Goal: Use online tool/utility: Use online tool/utility

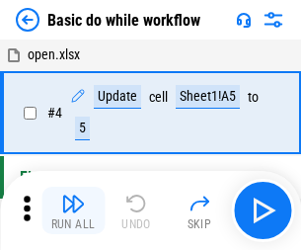
click at [73, 210] on img "button" at bounding box center [73, 204] width 24 height 24
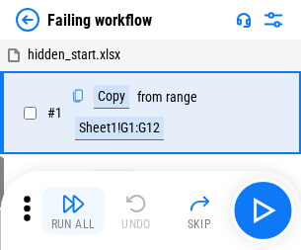
click at [73, 210] on img "button" at bounding box center [73, 204] width 24 height 24
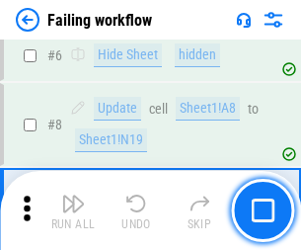
scroll to position [419, 0]
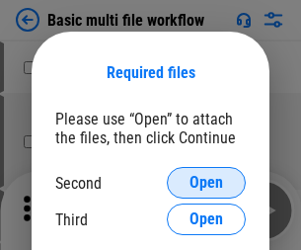
click at [206, 183] on span "Open" at bounding box center [207, 183] width 34 height 16
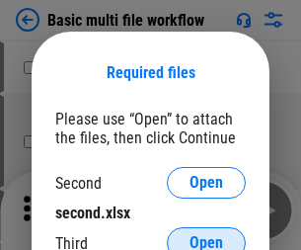
click at [206, 235] on span "Open" at bounding box center [207, 243] width 34 height 16
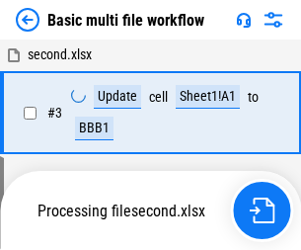
scroll to position [210, 0]
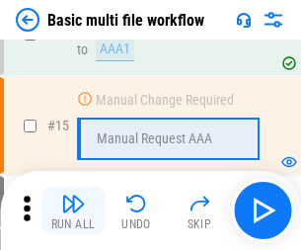
click at [73, 210] on img "button" at bounding box center [73, 204] width 24 height 24
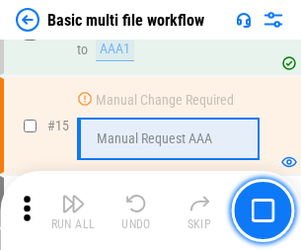
scroll to position [1314, 0]
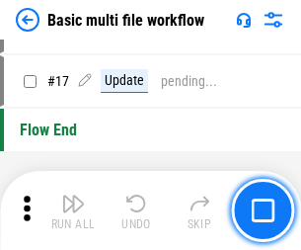
click at [73, 210] on img "button" at bounding box center [73, 204] width 24 height 24
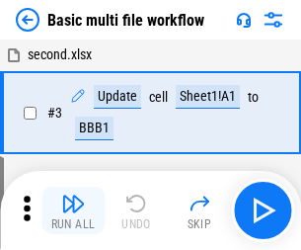
click at [73, 210] on img "button" at bounding box center [73, 204] width 24 height 24
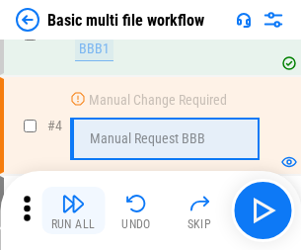
click at [73, 210] on img "button" at bounding box center [73, 204] width 24 height 24
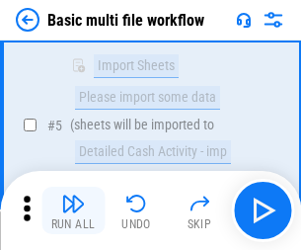
click at [73, 210] on img "button" at bounding box center [73, 204] width 24 height 24
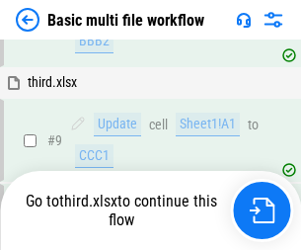
scroll to position [687, 0]
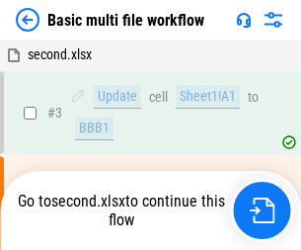
scroll to position [80, 0]
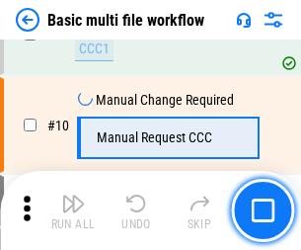
click at [73, 210] on img "button" at bounding box center [73, 204] width 24 height 24
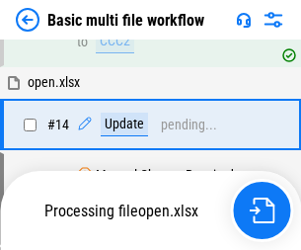
scroll to position [1033, 0]
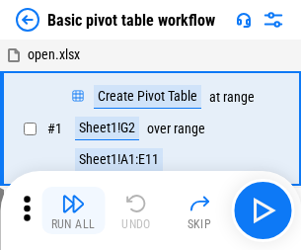
click at [73, 210] on img "button" at bounding box center [73, 204] width 24 height 24
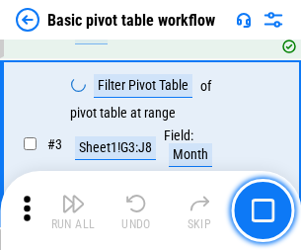
scroll to position [473, 0]
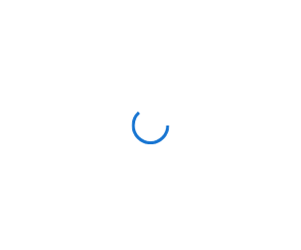
scroll to position [7, 0]
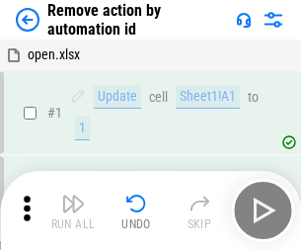
scroll to position [73, 0]
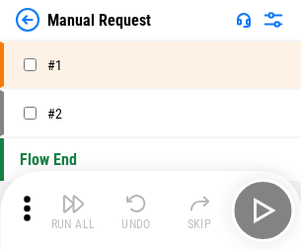
click at [73, 210] on img "button" at bounding box center [73, 204] width 24 height 24
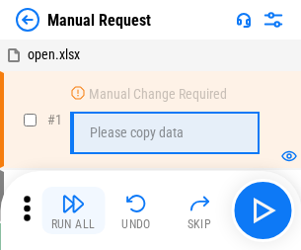
click at [73, 210] on img "button" at bounding box center [73, 204] width 24 height 24
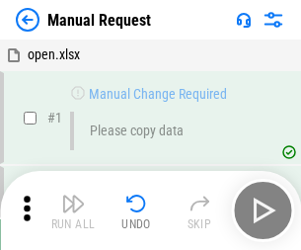
scroll to position [67, 0]
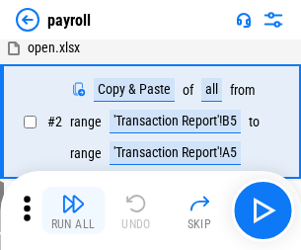
click at [73, 210] on img "button" at bounding box center [73, 204] width 24 height 24
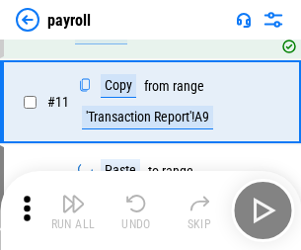
scroll to position [143, 0]
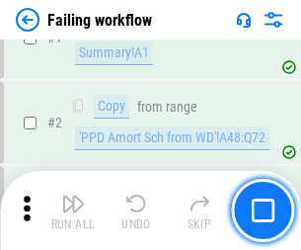
scroll to position [319, 0]
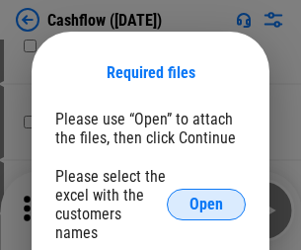
click at [206, 196] on span "Open" at bounding box center [207, 204] width 34 height 16
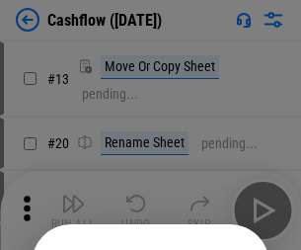
scroll to position [193, 0]
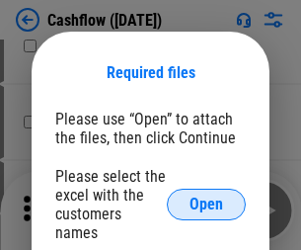
click at [206, 196] on span "Open" at bounding box center [207, 204] width 34 height 16
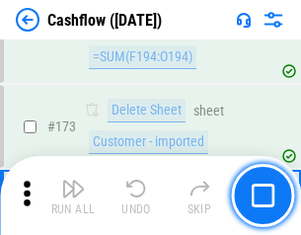
scroll to position [2090, 0]
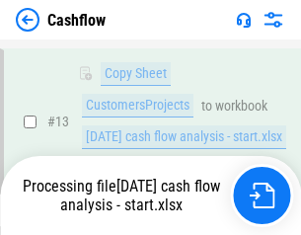
scroll to position [397, 0]
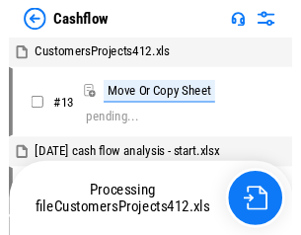
scroll to position [23, 0]
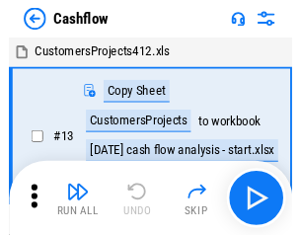
scroll to position [23, 0]
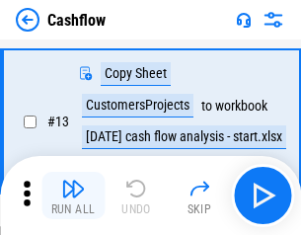
click at [73, 195] on img "button" at bounding box center [73, 189] width 24 height 24
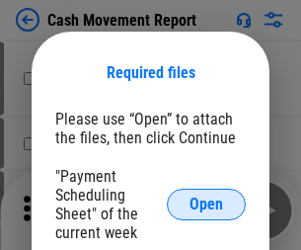
click at [206, 204] on span "Open" at bounding box center [207, 204] width 34 height 16
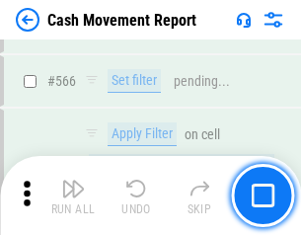
scroll to position [9050, 0]
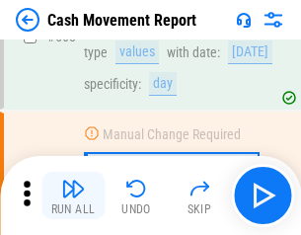
click at [73, 195] on img "button" at bounding box center [73, 189] width 24 height 24
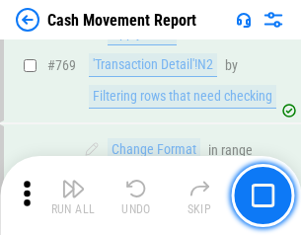
scroll to position [10972, 0]
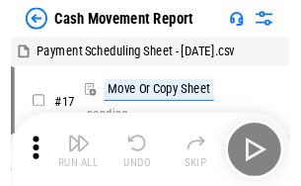
scroll to position [36, 0]
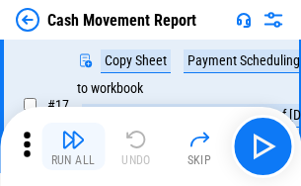
click at [73, 146] on img "button" at bounding box center [73, 139] width 24 height 24
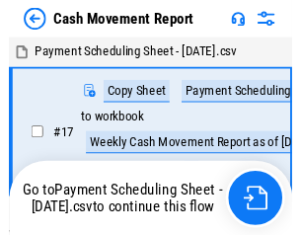
scroll to position [11, 0]
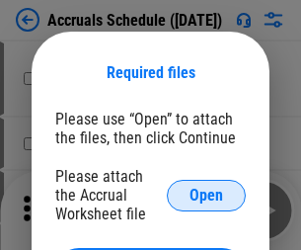
click at [206, 195] on span "Open" at bounding box center [207, 196] width 34 height 16
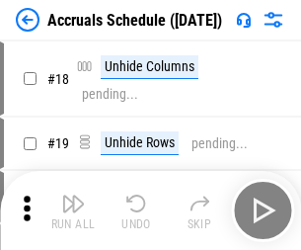
scroll to position [190, 0]
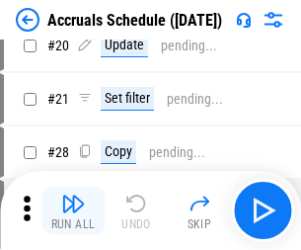
click at [73, 210] on img "button" at bounding box center [73, 204] width 24 height 24
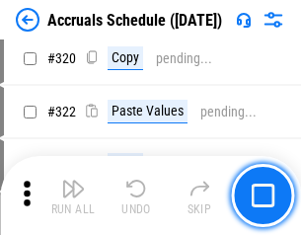
scroll to position [3673, 0]
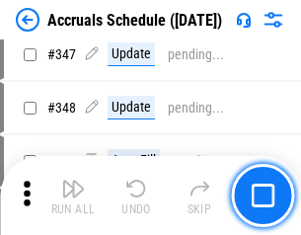
click at [73, 195] on img "button" at bounding box center [73, 189] width 24 height 24
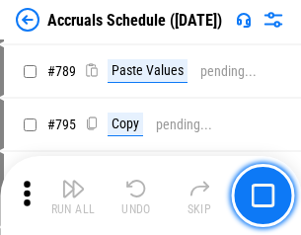
scroll to position [8295, 0]
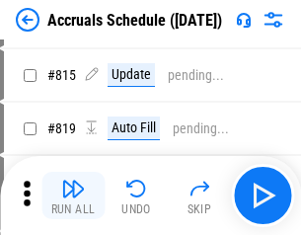
click at [73, 195] on img "button" at bounding box center [73, 189] width 24 height 24
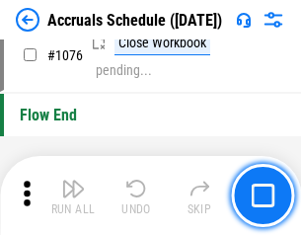
scroll to position [11827, 0]
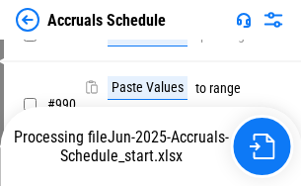
scroll to position [9765, 0]
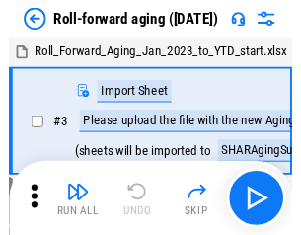
scroll to position [3, 0]
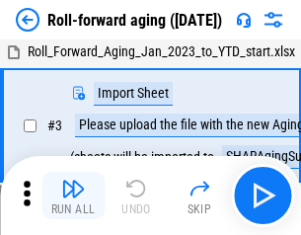
click at [73, 195] on img "button" at bounding box center [73, 189] width 24 height 24
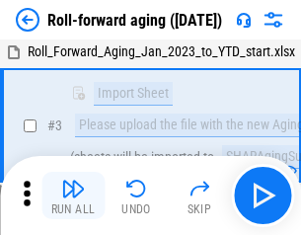
click at [73, 195] on img "button" at bounding box center [73, 189] width 24 height 24
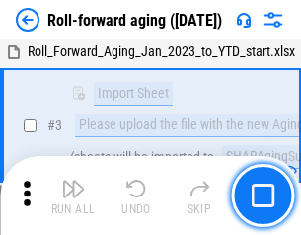
scroll to position [127, 0]
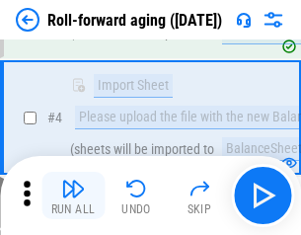
click at [73, 195] on img "button" at bounding box center [73, 189] width 24 height 24
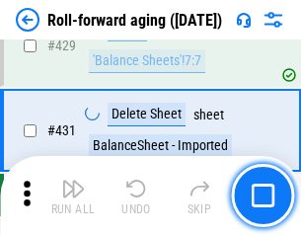
scroll to position [6847, 0]
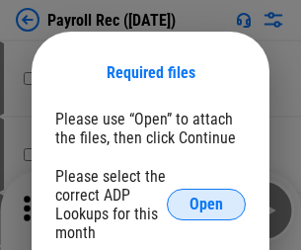
click at [206, 204] on span "Open" at bounding box center [207, 204] width 34 height 16
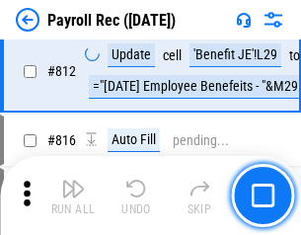
scroll to position [12545, 0]
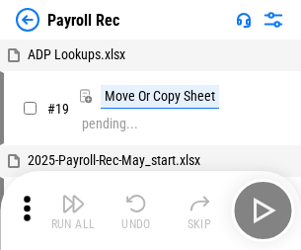
click at [73, 210] on img "button" at bounding box center [73, 204] width 24 height 24
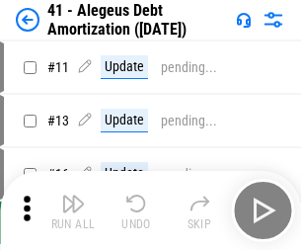
click at [73, 210] on img "button" at bounding box center [73, 204] width 24 height 24
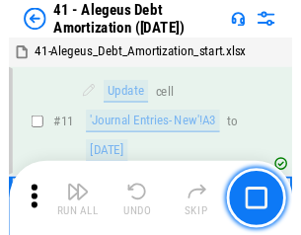
scroll to position [244, 0]
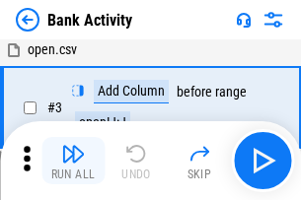
click at [73, 161] on img "button" at bounding box center [73, 154] width 24 height 24
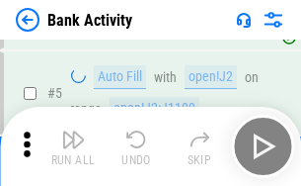
scroll to position [105, 0]
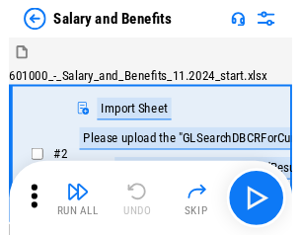
scroll to position [27, 0]
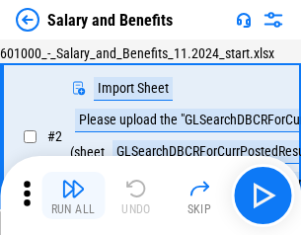
click at [73, 195] on img "button" at bounding box center [73, 189] width 24 height 24
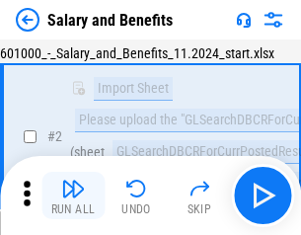
click at [73, 195] on img "button" at bounding box center [73, 189] width 24 height 24
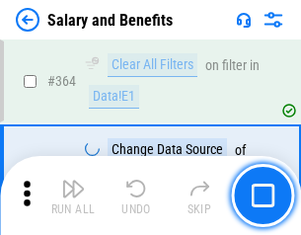
scroll to position [9299, 0]
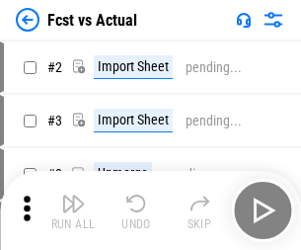
click at [73, 195] on img "button" at bounding box center [73, 204] width 24 height 24
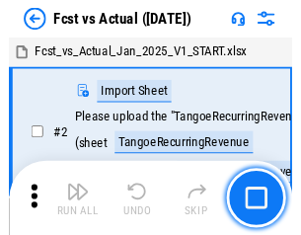
scroll to position [26, 0]
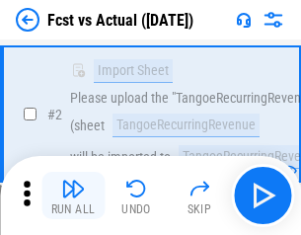
click at [73, 195] on img "button" at bounding box center [73, 189] width 24 height 24
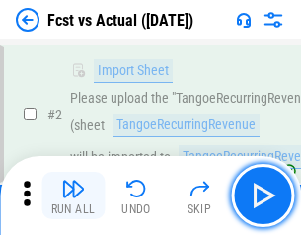
scroll to position [185, 0]
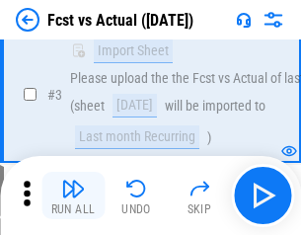
click at [73, 195] on img "button" at bounding box center [73, 189] width 24 height 24
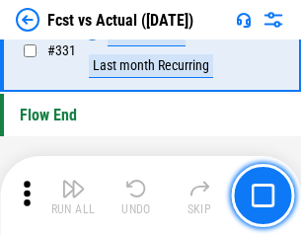
scroll to position [9452, 0]
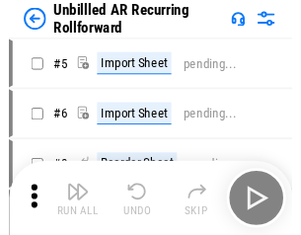
scroll to position [42, 0]
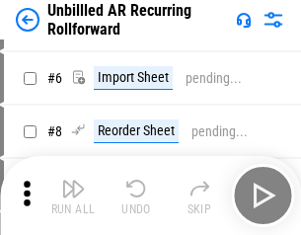
click at [73, 195] on img "button" at bounding box center [73, 189] width 24 height 24
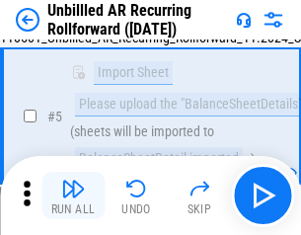
click at [73, 195] on img "button" at bounding box center [73, 189] width 24 height 24
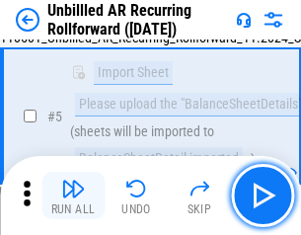
scroll to position [186, 0]
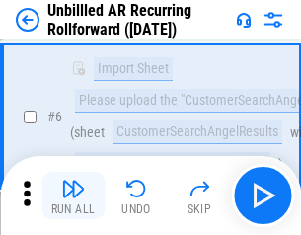
click at [73, 195] on img "button" at bounding box center [73, 189] width 24 height 24
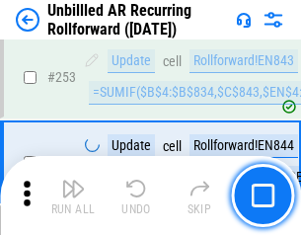
scroll to position [6707, 0]
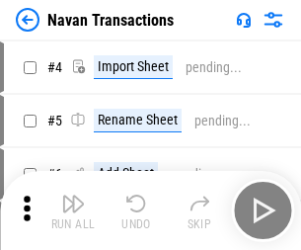
click at [73, 195] on img "button" at bounding box center [73, 204] width 24 height 24
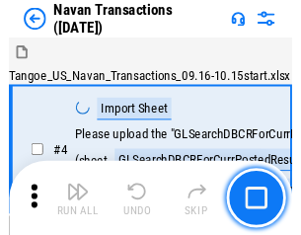
scroll to position [32, 0]
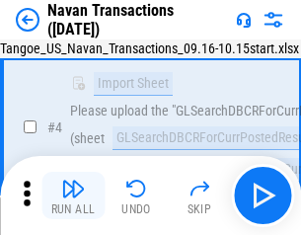
click at [73, 195] on img "button" at bounding box center [73, 189] width 24 height 24
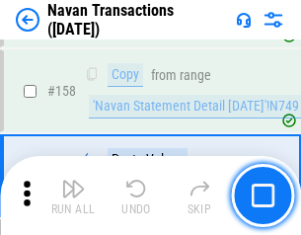
scroll to position [6402, 0]
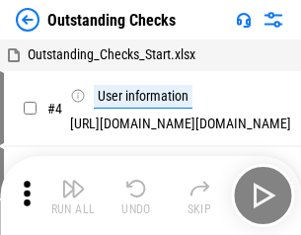
click at [73, 195] on img "button" at bounding box center [73, 189] width 24 height 24
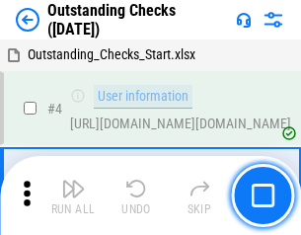
scroll to position [83, 0]
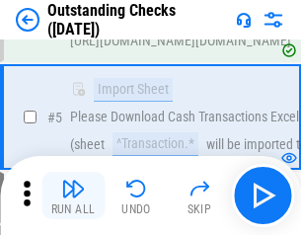
click at [73, 195] on img "button" at bounding box center [73, 189] width 24 height 24
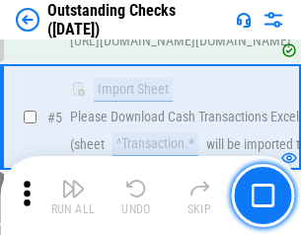
scroll to position [206, 0]
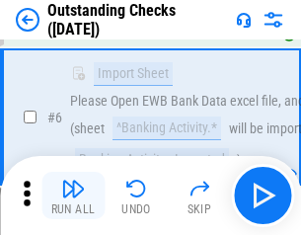
click at [73, 195] on img "button" at bounding box center [73, 189] width 24 height 24
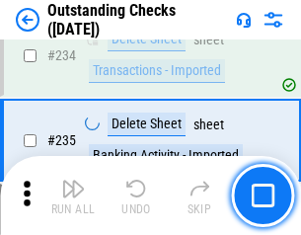
scroll to position [5996, 0]
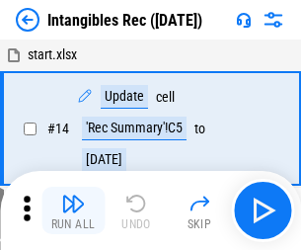
click at [73, 210] on img "button" at bounding box center [73, 204] width 24 height 24
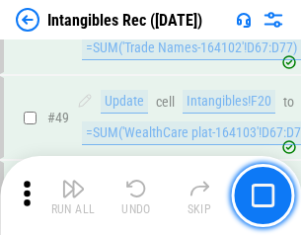
scroll to position [769, 0]
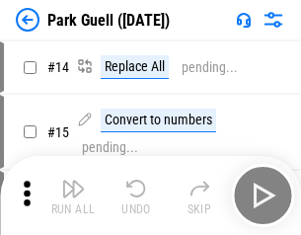
click at [73, 195] on img "button" at bounding box center [73, 189] width 24 height 24
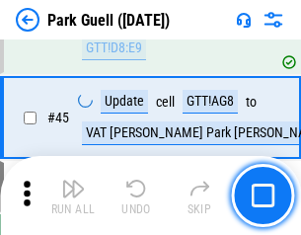
scroll to position [2469, 0]
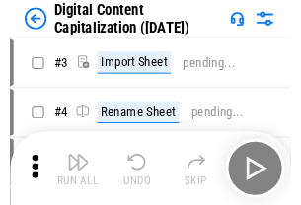
scroll to position [57, 0]
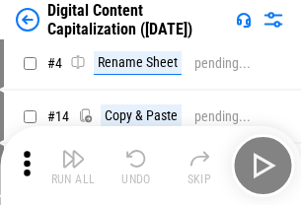
click at [73, 166] on img "button" at bounding box center [73, 159] width 24 height 24
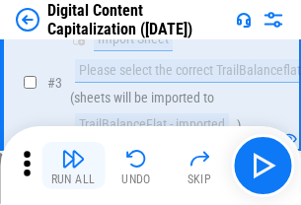
click at [73, 166] on img "button" at bounding box center [73, 159] width 24 height 24
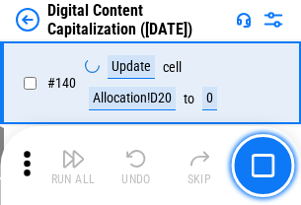
scroll to position [2094, 0]
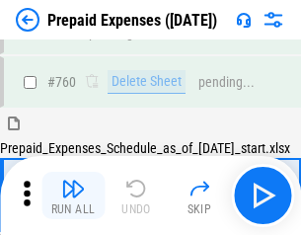
click at [73, 195] on img "button" at bounding box center [73, 189] width 24 height 24
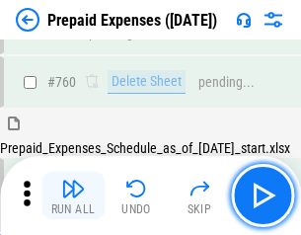
scroll to position [5473, 0]
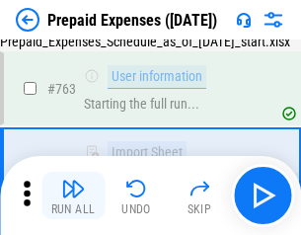
click at [73, 195] on img "button" at bounding box center [73, 189] width 24 height 24
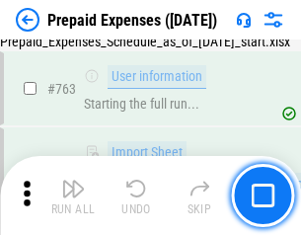
scroll to position [5589, 0]
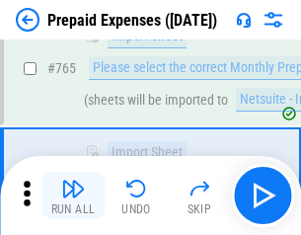
click at [73, 195] on img "button" at bounding box center [73, 189] width 24 height 24
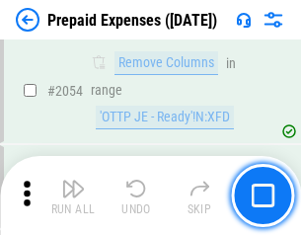
scroll to position [20641, 0]
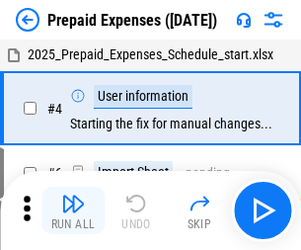
click at [73, 210] on img "button" at bounding box center [73, 204] width 24 height 24
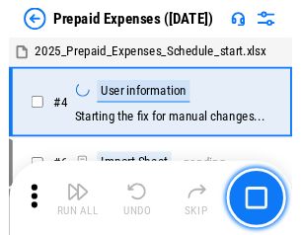
scroll to position [87, 0]
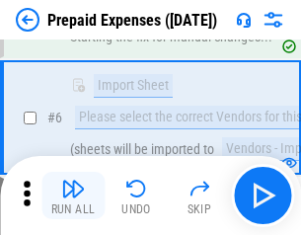
click at [73, 195] on img "button" at bounding box center [73, 189] width 24 height 24
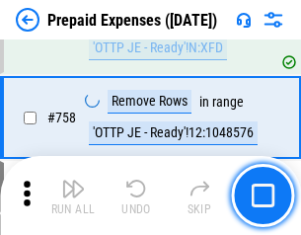
scroll to position [7036, 0]
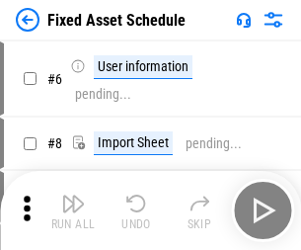
click at [73, 210] on img "button" at bounding box center [73, 204] width 24 height 24
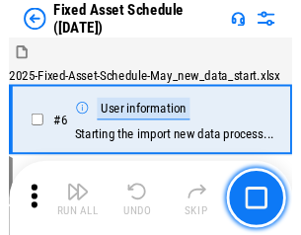
scroll to position [107, 0]
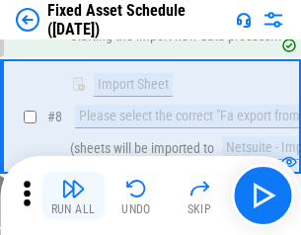
click at [73, 195] on img "button" at bounding box center [73, 189] width 24 height 24
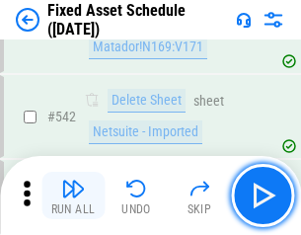
scroll to position [7040, 0]
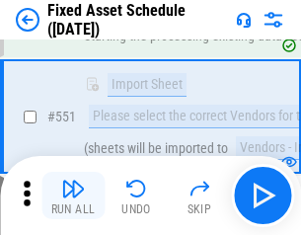
click at [73, 195] on img "button" at bounding box center [73, 189] width 24 height 24
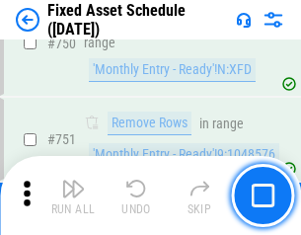
scroll to position [9627, 0]
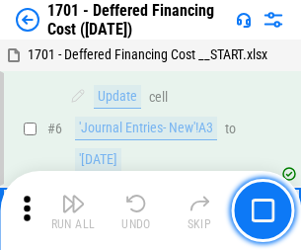
scroll to position [237, 0]
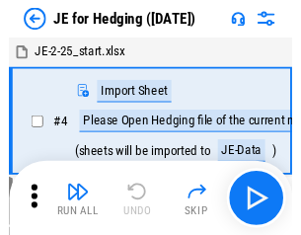
scroll to position [3, 0]
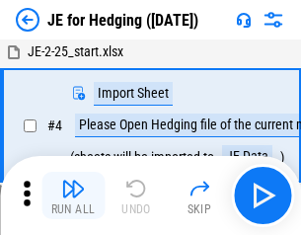
click at [73, 195] on img "button" at bounding box center [73, 189] width 24 height 24
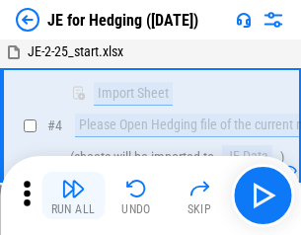
click at [73, 195] on img "button" at bounding box center [73, 189] width 24 height 24
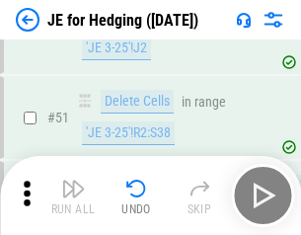
scroll to position [1279, 0]
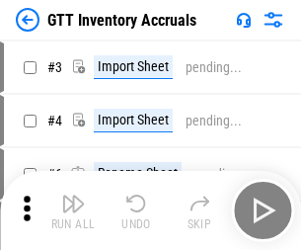
click at [73, 195] on img "button" at bounding box center [73, 204] width 24 height 24
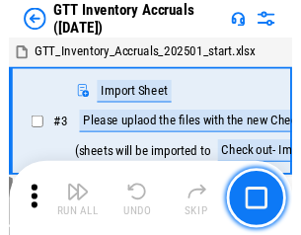
scroll to position [3, 0]
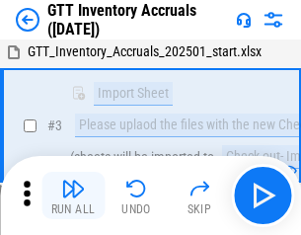
click at [73, 195] on img "button" at bounding box center [73, 189] width 24 height 24
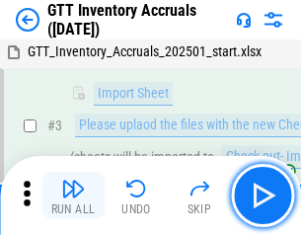
scroll to position [127, 0]
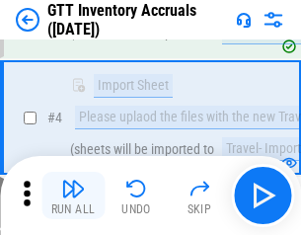
click at [73, 195] on img "button" at bounding box center [73, 189] width 24 height 24
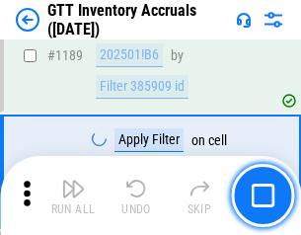
scroll to position [16125, 0]
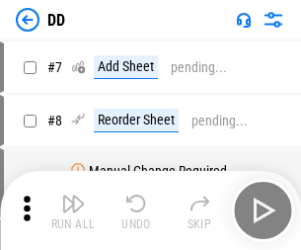
click at [73, 210] on img "button" at bounding box center [73, 204] width 24 height 24
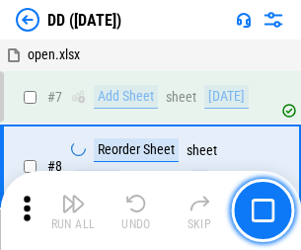
scroll to position [191, 0]
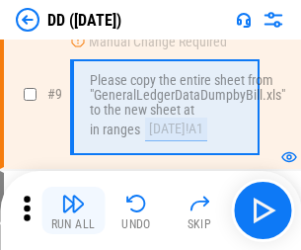
click at [73, 210] on img "button" at bounding box center [73, 204] width 24 height 24
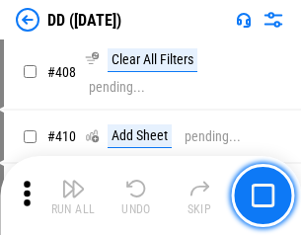
scroll to position [8835, 0]
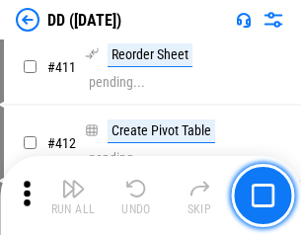
click at [73, 195] on img "button" at bounding box center [73, 189] width 24 height 24
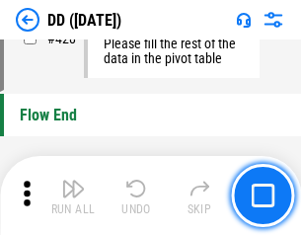
scroll to position [9451, 0]
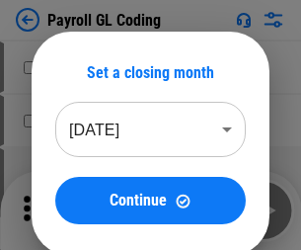
click at [73, 210] on img "button" at bounding box center [73, 204] width 24 height 24
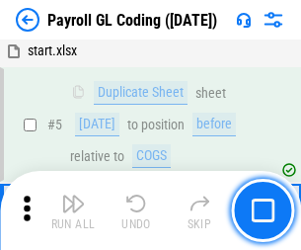
scroll to position [237, 0]
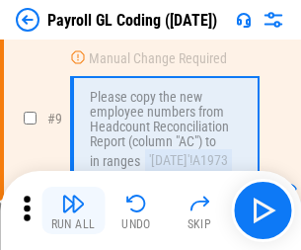
click at [73, 210] on img "button" at bounding box center [73, 204] width 24 height 24
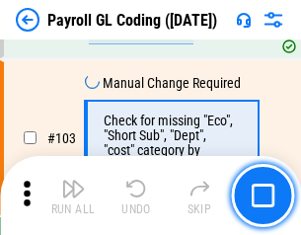
scroll to position [4633, 0]
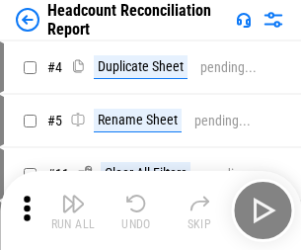
click at [73, 210] on img "button" at bounding box center [73, 204] width 24 height 24
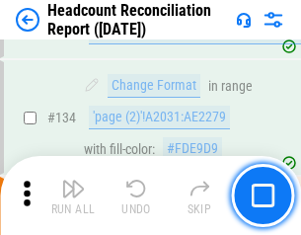
scroll to position [2374, 0]
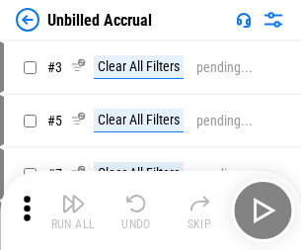
click at [73, 210] on img "button" at bounding box center [73, 204] width 24 height 24
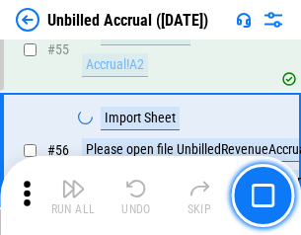
scroll to position [2062, 0]
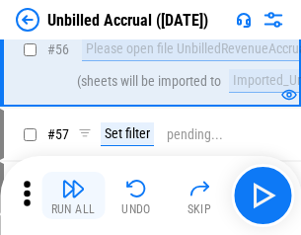
click at [73, 195] on img "button" at bounding box center [73, 189] width 24 height 24
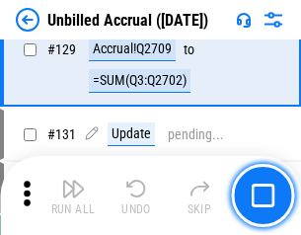
scroll to position [5882, 0]
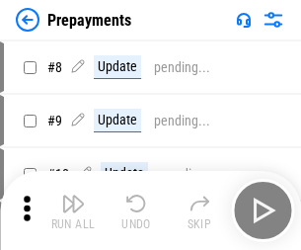
click at [73, 210] on img "button" at bounding box center [73, 204] width 24 height 24
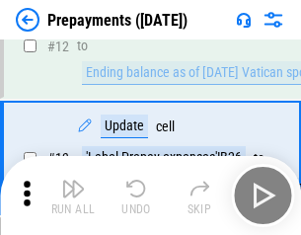
scroll to position [123, 0]
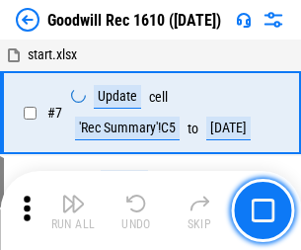
scroll to position [338, 0]
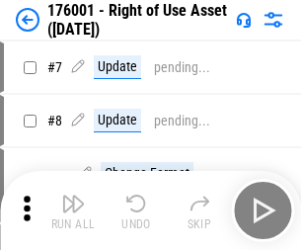
click at [73, 210] on img "button" at bounding box center [73, 204] width 24 height 24
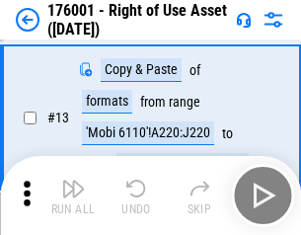
scroll to position [127, 0]
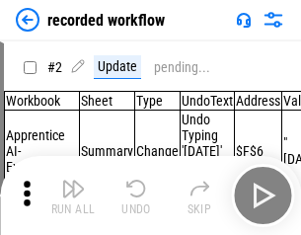
click at [73, 195] on img "button" at bounding box center [73, 189] width 24 height 24
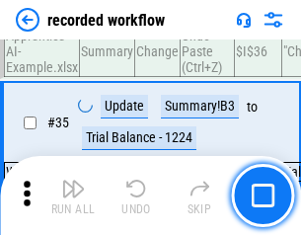
scroll to position [6172, 0]
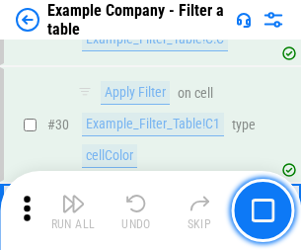
scroll to position [1807, 0]
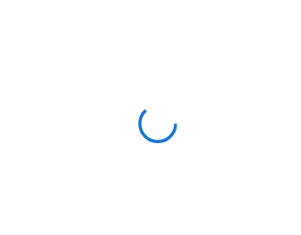
scroll to position [31, 0]
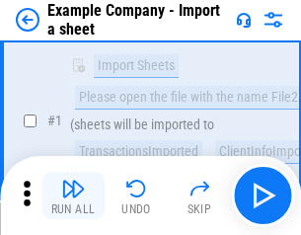
click at [73, 195] on img "button" at bounding box center [73, 189] width 24 height 24
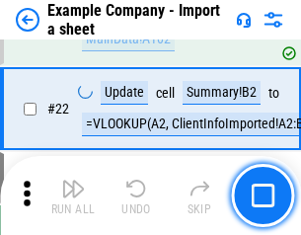
scroll to position [436, 0]
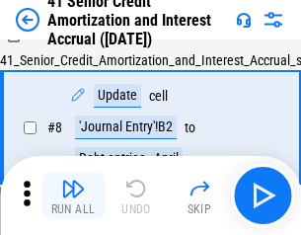
click at [73, 195] on img "button" at bounding box center [73, 189] width 24 height 24
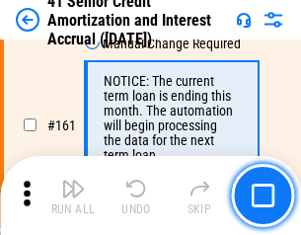
click at [73, 195] on img "button" at bounding box center [73, 189] width 24 height 24
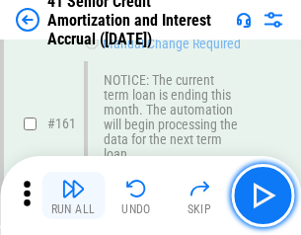
scroll to position [2112, 0]
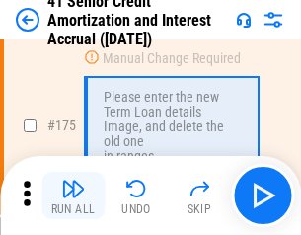
click at [73, 195] on img "button" at bounding box center [73, 189] width 24 height 24
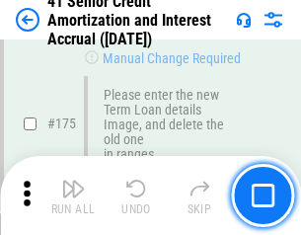
scroll to position [2312, 0]
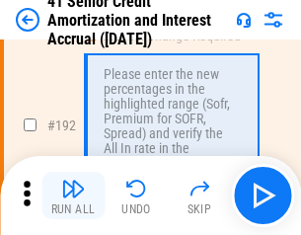
click at [73, 195] on img "button" at bounding box center [73, 189] width 24 height 24
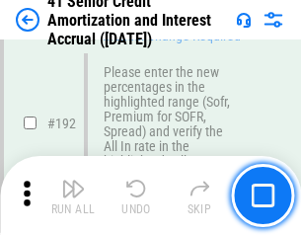
scroll to position [2520, 0]
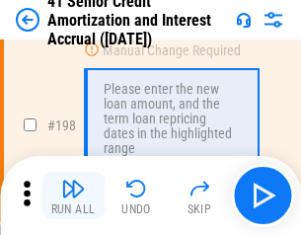
click at [73, 195] on img "button" at bounding box center [73, 189] width 24 height 24
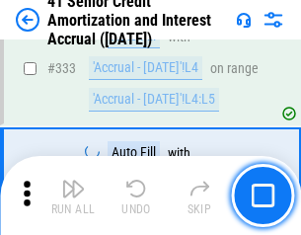
scroll to position [5044, 0]
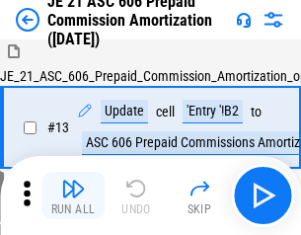
click at [73, 195] on img "button" at bounding box center [73, 189] width 24 height 24
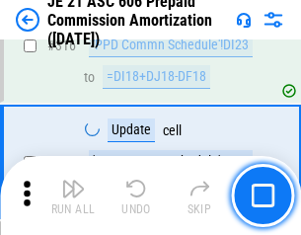
scroll to position [3687, 0]
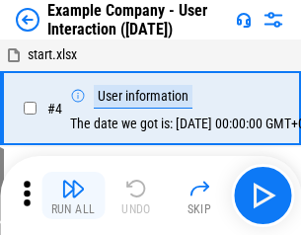
click at [73, 195] on img "button" at bounding box center [73, 189] width 24 height 24
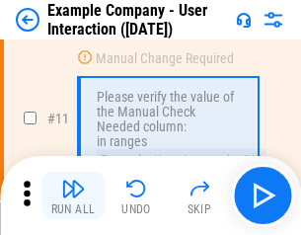
click at [73, 195] on img "button" at bounding box center [73, 189] width 24 height 24
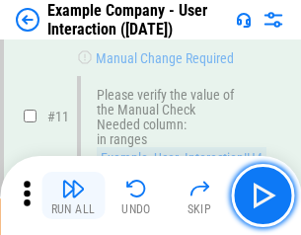
scroll to position [428, 0]
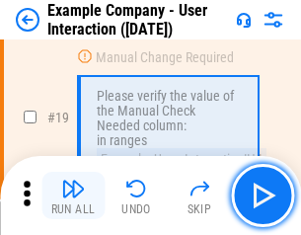
click at [73, 195] on img "button" at bounding box center [73, 189] width 24 height 24
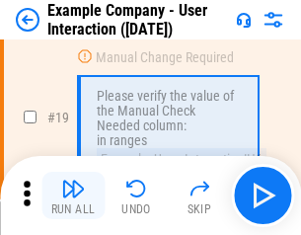
click at [73, 195] on img "button" at bounding box center [73, 189] width 24 height 24
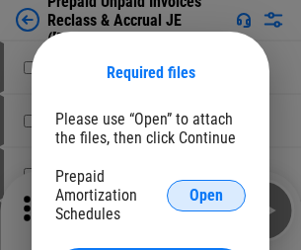
click at [206, 195] on span "Open" at bounding box center [207, 196] width 34 height 16
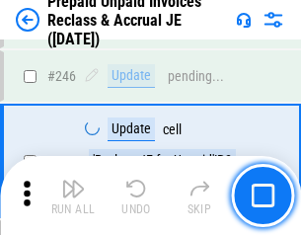
scroll to position [2666, 0]
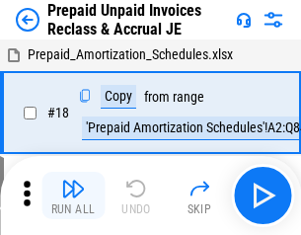
click at [73, 195] on img "button" at bounding box center [73, 189] width 24 height 24
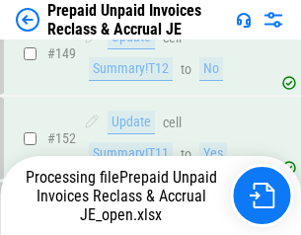
scroll to position [2666, 0]
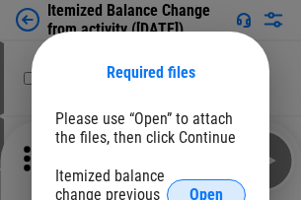
click at [206, 188] on span "Open" at bounding box center [207, 196] width 34 height 16
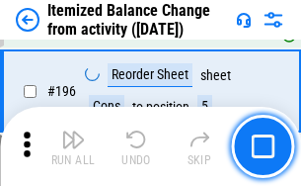
scroll to position [3800, 0]
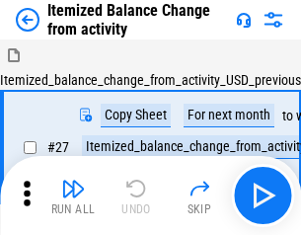
scroll to position [31, 0]
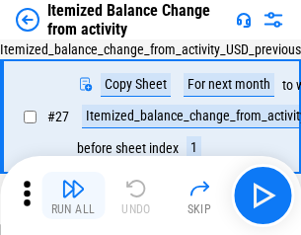
click at [73, 195] on img "button" at bounding box center [73, 189] width 24 height 24
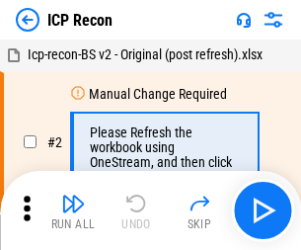
scroll to position [9, 0]
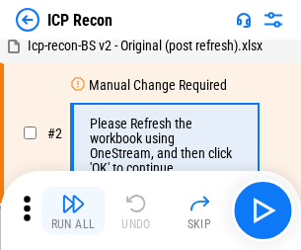
click at [73, 210] on img "button" at bounding box center [73, 204] width 24 height 24
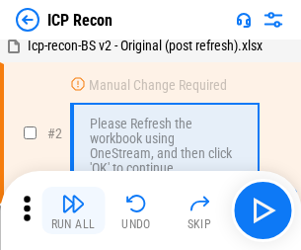
click at [73, 210] on img "button" at bounding box center [73, 204] width 24 height 24
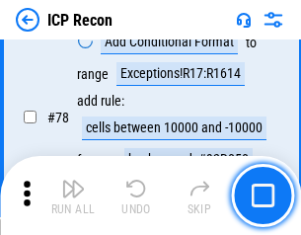
scroll to position [1935, 0]
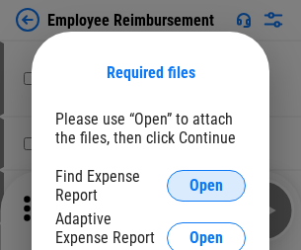
click at [206, 186] on span "Open" at bounding box center [207, 186] width 34 height 16
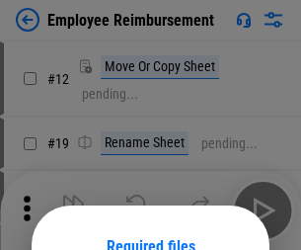
scroll to position [174, 0]
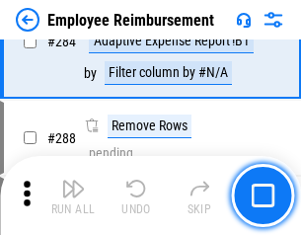
scroll to position [5367, 0]
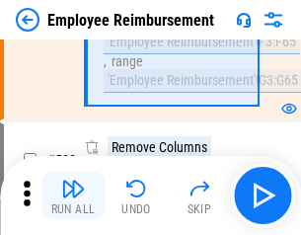
click at [73, 195] on img "button" at bounding box center [73, 189] width 24 height 24
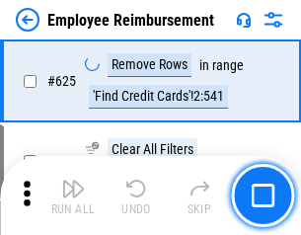
scroll to position [11823, 0]
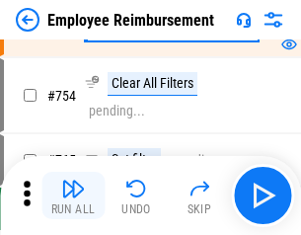
click at [73, 195] on img "button" at bounding box center [73, 189] width 24 height 24
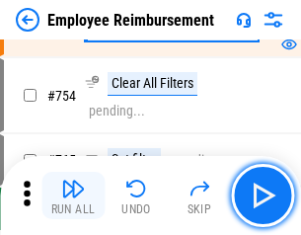
click at [73, 195] on img "button" at bounding box center [73, 189] width 24 height 24
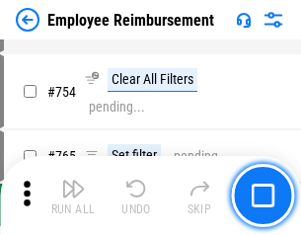
scroll to position [13854, 0]
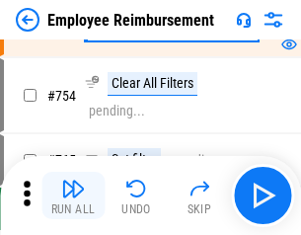
click at [73, 195] on img "button" at bounding box center [73, 189] width 24 height 24
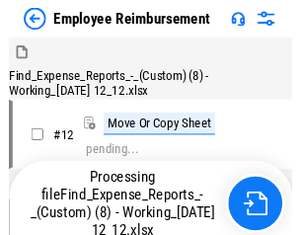
scroll to position [67, 0]
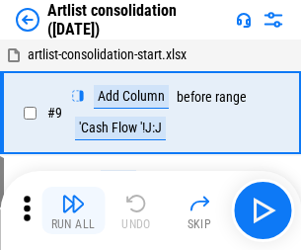
click at [73, 210] on img "button" at bounding box center [73, 204] width 24 height 24
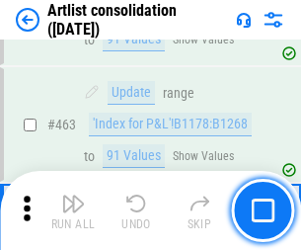
scroll to position [8646, 0]
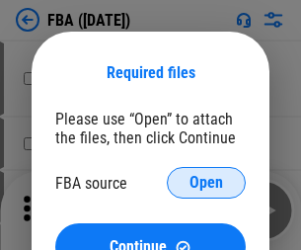
click at [206, 183] on span "Open" at bounding box center [207, 183] width 34 height 16
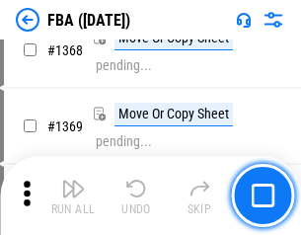
scroll to position [21206, 0]
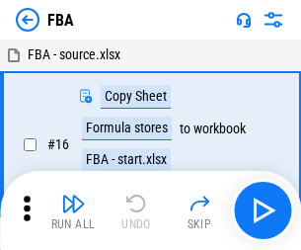
scroll to position [20, 0]
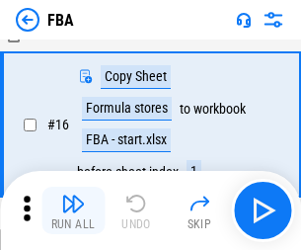
click at [73, 210] on img "button" at bounding box center [73, 204] width 24 height 24
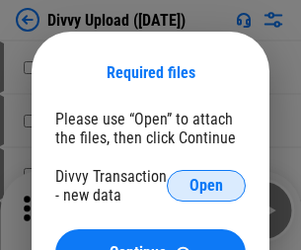
click at [206, 186] on span "Open" at bounding box center [207, 186] width 34 height 16
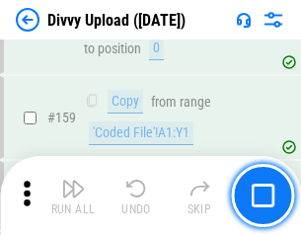
scroll to position [2045, 0]
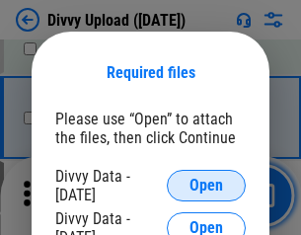
click at [206, 186] on span "Open" at bounding box center [207, 186] width 34 height 16
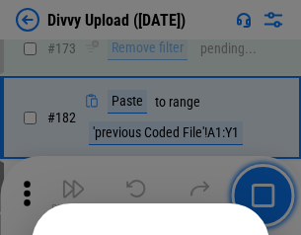
scroll to position [2217, 0]
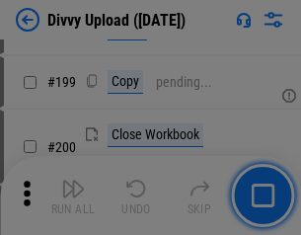
scroll to position [2871, 0]
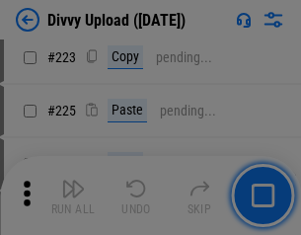
scroll to position [3941, 0]
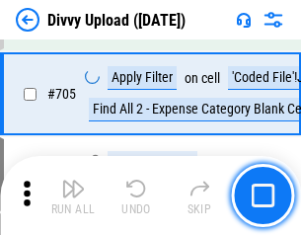
scroll to position [13508, 0]
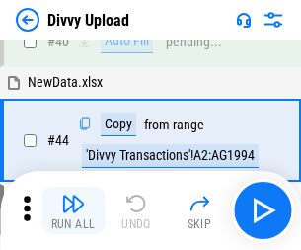
click at [73, 210] on img "button" at bounding box center [73, 204] width 24 height 24
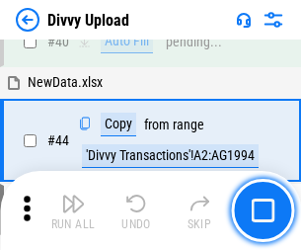
scroll to position [217, 0]
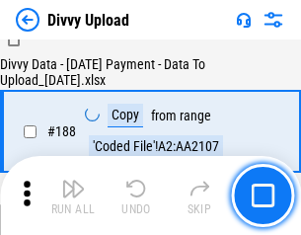
scroll to position [2324, 0]
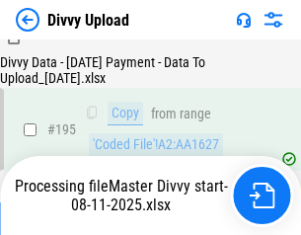
scroll to position [2760, 0]
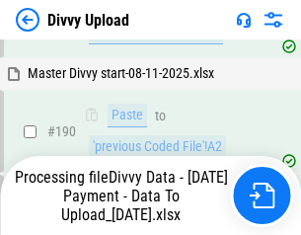
scroll to position [2645, 0]
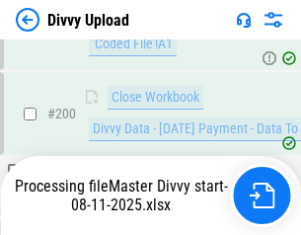
scroll to position [3195, 0]
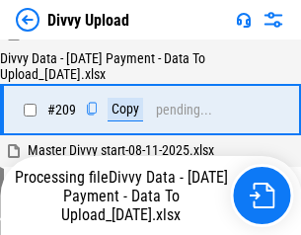
scroll to position [3631, 0]
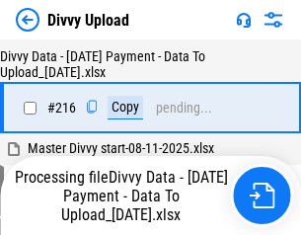
scroll to position [4082, 0]
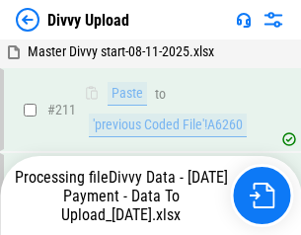
scroll to position [3951, 0]
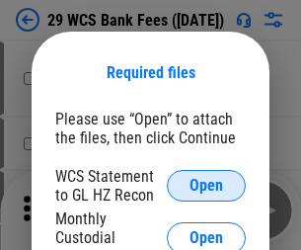
click at [206, 186] on span "Open" at bounding box center [207, 186] width 34 height 16
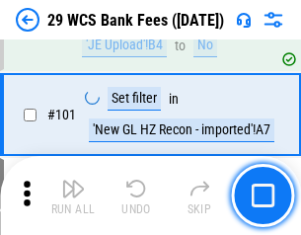
scroll to position [1924, 0]
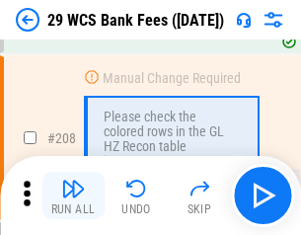
click at [73, 195] on img "button" at bounding box center [73, 189] width 24 height 24
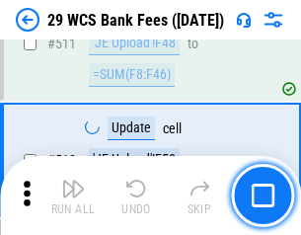
scroll to position [9935, 0]
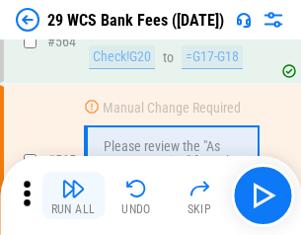
click at [73, 195] on img "button" at bounding box center [73, 189] width 24 height 24
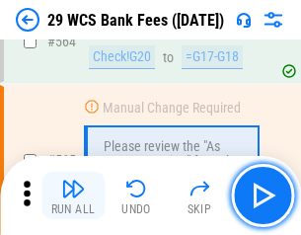
scroll to position [10679, 0]
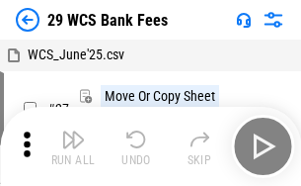
scroll to position [36, 0]
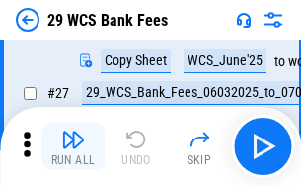
click at [73, 146] on img "button" at bounding box center [73, 139] width 24 height 24
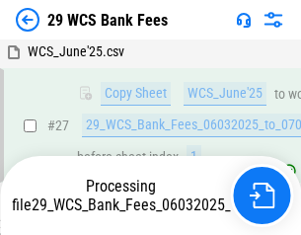
scroll to position [394, 0]
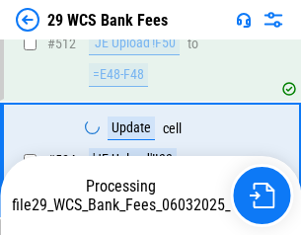
scroll to position [10424, 0]
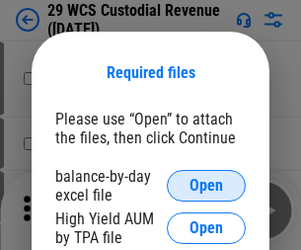
click at [206, 186] on span "Open" at bounding box center [207, 186] width 34 height 16
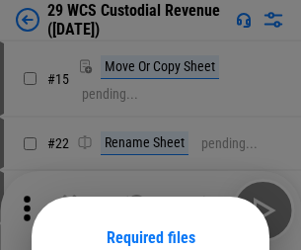
scroll to position [165, 0]
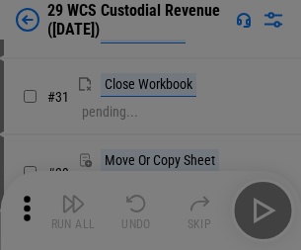
scroll to position [424, 0]
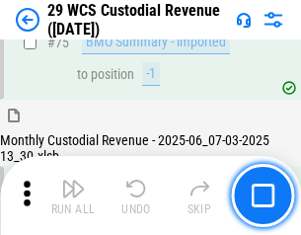
scroll to position [2063, 0]
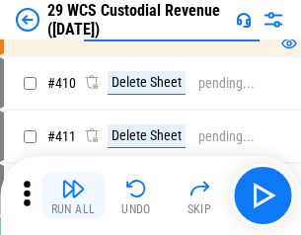
click at [73, 195] on img "button" at bounding box center [73, 189] width 24 height 24
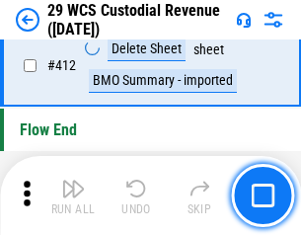
scroll to position [9430, 0]
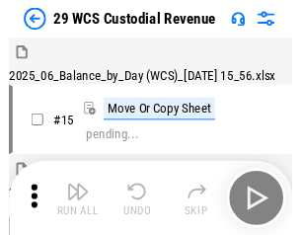
scroll to position [47, 0]
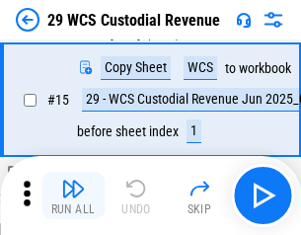
click at [73, 195] on img "button" at bounding box center [73, 189] width 24 height 24
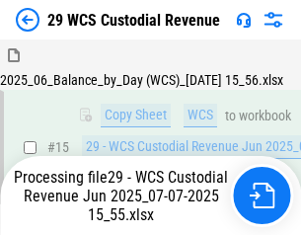
scroll to position [347, 0]
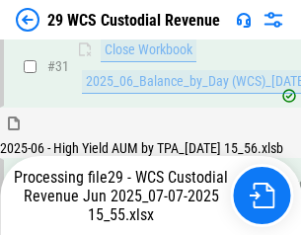
scroll to position [1014, 0]
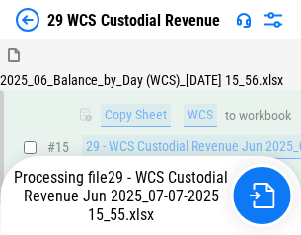
scroll to position [1962, 0]
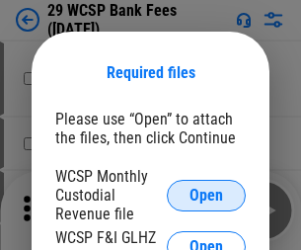
click at [206, 195] on span "Open" at bounding box center [207, 196] width 34 height 16
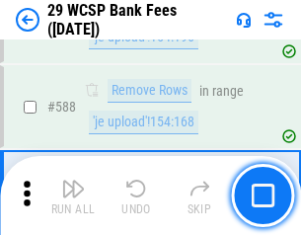
scroll to position [7772, 0]
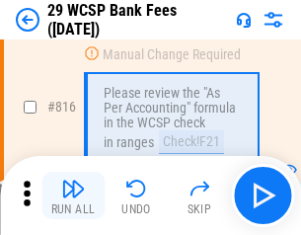
click at [73, 195] on img "button" at bounding box center [73, 189] width 24 height 24
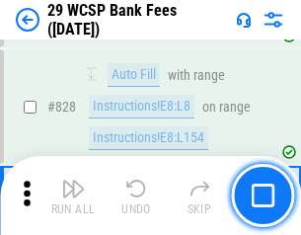
scroll to position [12529, 0]
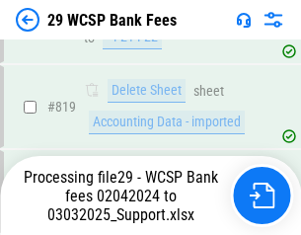
scroll to position [12142, 0]
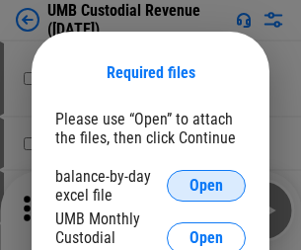
click at [206, 186] on span "Open" at bounding box center [207, 186] width 34 height 16
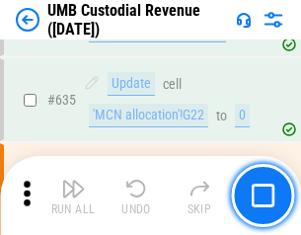
scroll to position [10334, 0]
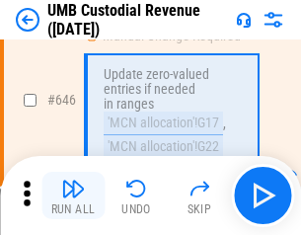
click at [73, 195] on img "button" at bounding box center [73, 189] width 24 height 24
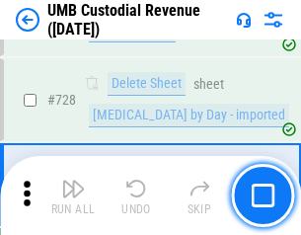
scroll to position [12181, 0]
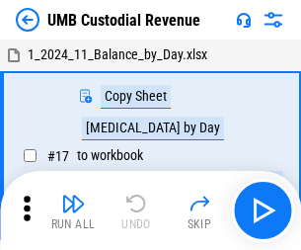
scroll to position [15, 0]
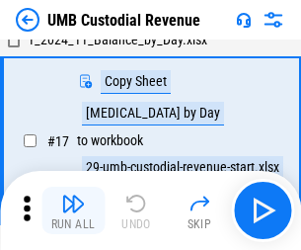
click at [73, 210] on img "button" at bounding box center [73, 204] width 24 height 24
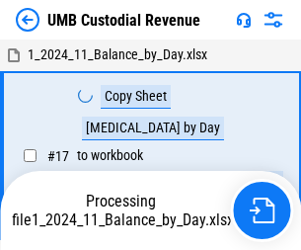
scroll to position [15, 0]
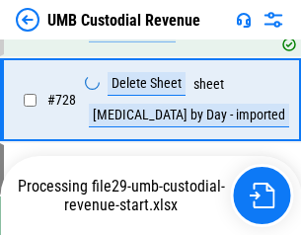
scroll to position [12136, 0]
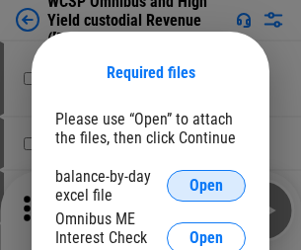
click at [206, 186] on span "Open" at bounding box center [207, 186] width 34 height 16
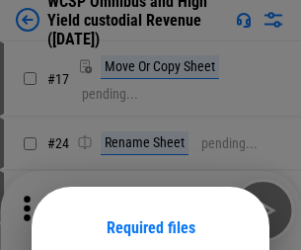
scroll to position [155, 0]
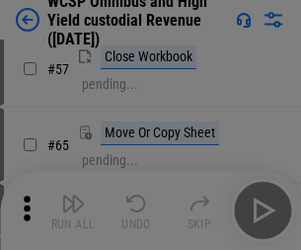
scroll to position [861, 0]
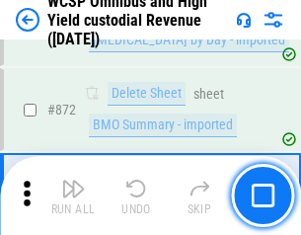
scroll to position [16712, 0]
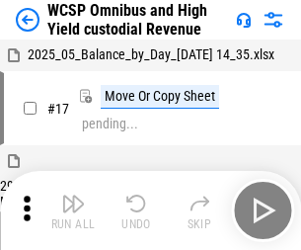
click at [73, 195] on img "button" at bounding box center [73, 204] width 24 height 24
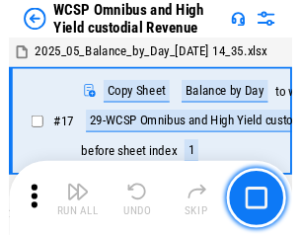
scroll to position [11, 0]
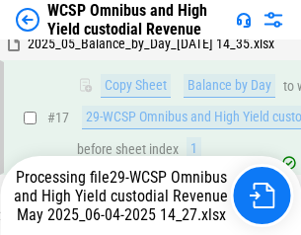
scroll to position [411, 0]
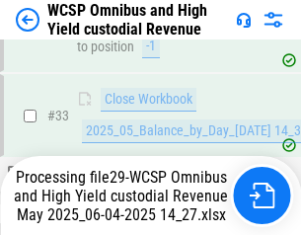
scroll to position [977, 0]
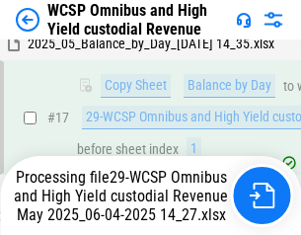
scroll to position [411, 0]
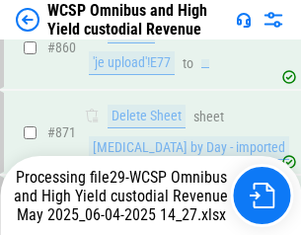
scroll to position [16667, 0]
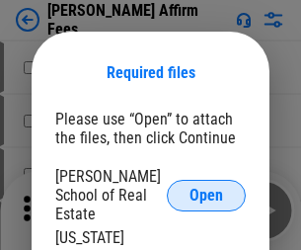
click at [206, 188] on span "Open" at bounding box center [207, 196] width 34 height 16
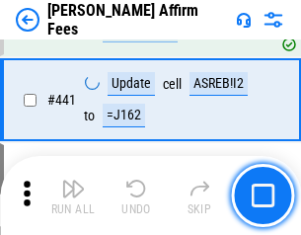
scroll to position [4542, 0]
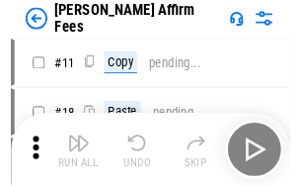
scroll to position [20, 0]
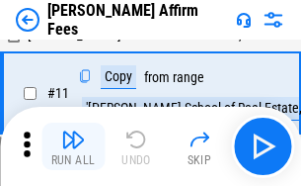
click at [73, 146] on img "button" at bounding box center [73, 139] width 24 height 24
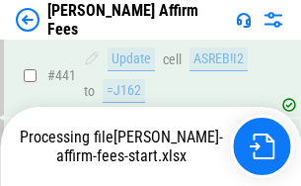
scroll to position [5179, 0]
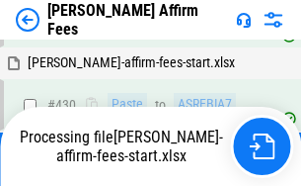
scroll to position [4063, 0]
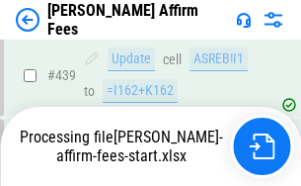
scroll to position [5179, 0]
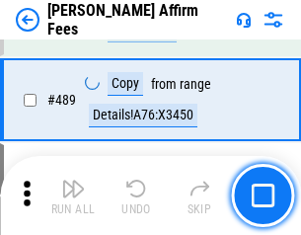
scroll to position [5154, 0]
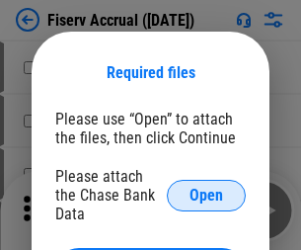
click at [206, 188] on span "Open" at bounding box center [207, 196] width 34 height 16
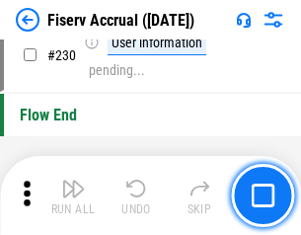
scroll to position [6257, 0]
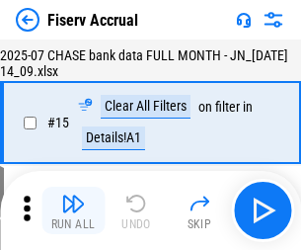
click at [73, 210] on img "button" at bounding box center [73, 204] width 24 height 24
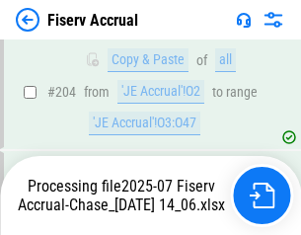
scroll to position [5795, 0]
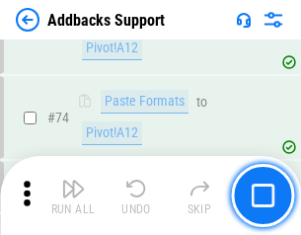
scroll to position [1438, 0]
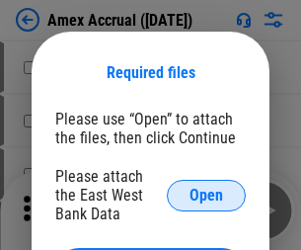
click at [206, 195] on span "Open" at bounding box center [207, 196] width 34 height 16
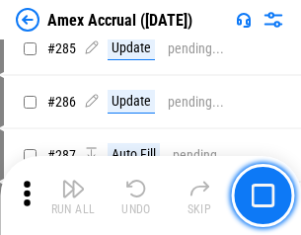
scroll to position [5407, 0]
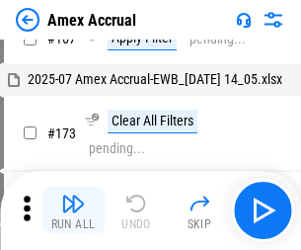
click at [73, 210] on img "button" at bounding box center [73, 204] width 24 height 24
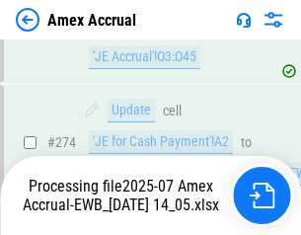
scroll to position [5756, 0]
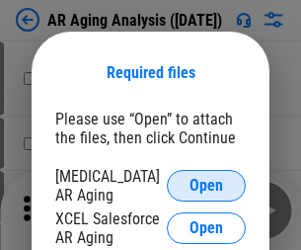
click at [206, 183] on span "Open" at bounding box center [207, 186] width 34 height 16
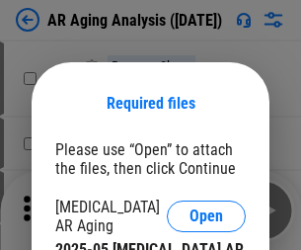
scroll to position [31, 0]
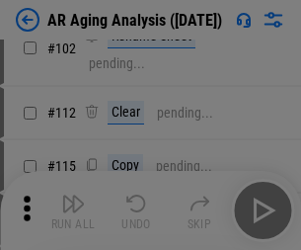
scroll to position [272, 0]
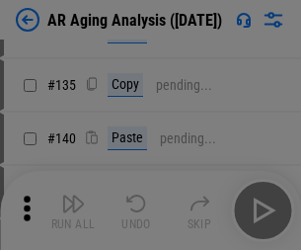
scroll to position [594, 0]
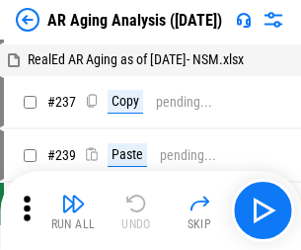
scroll to position [20, 0]
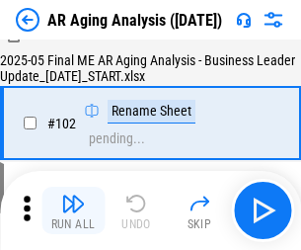
click at [73, 210] on img "button" at bounding box center [73, 204] width 24 height 24
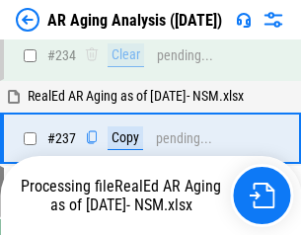
scroll to position [3061, 0]
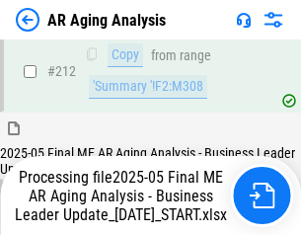
scroll to position [3038, 0]
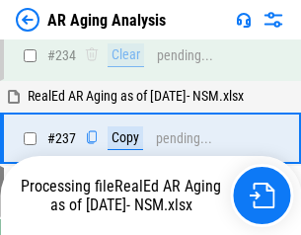
scroll to position [3120, 0]
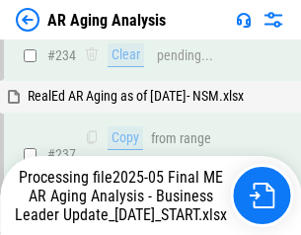
scroll to position [3120, 0]
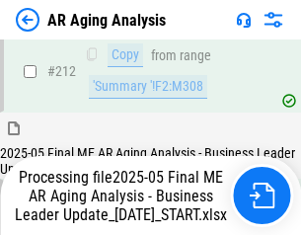
scroll to position [3038, 0]
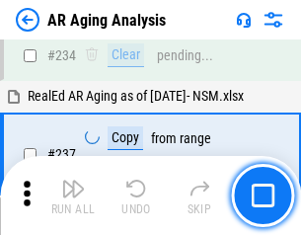
scroll to position [3038, 0]
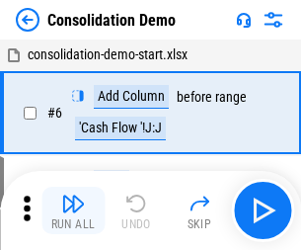
click at [73, 210] on img "button" at bounding box center [73, 204] width 24 height 24
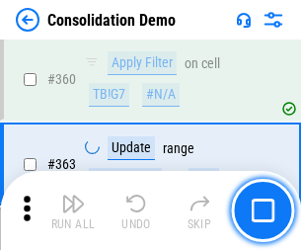
scroll to position [6618, 0]
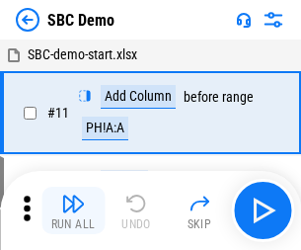
click at [73, 210] on img "button" at bounding box center [73, 204] width 24 height 24
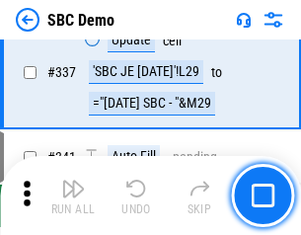
scroll to position [5194, 0]
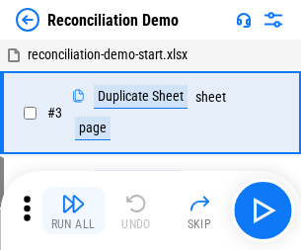
click at [73, 210] on img "button" at bounding box center [73, 204] width 24 height 24
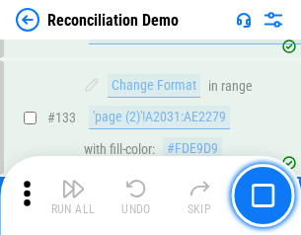
scroll to position [2345, 0]
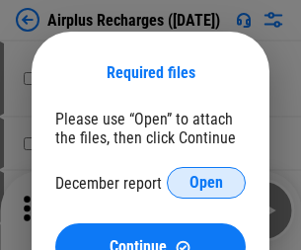
click at [206, 183] on span "Open" at bounding box center [207, 183] width 34 height 16
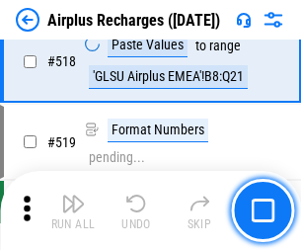
scroll to position [8497, 0]
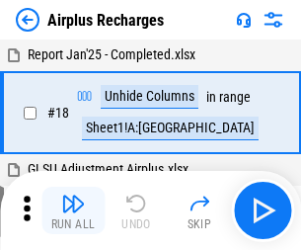
click at [73, 210] on img "button" at bounding box center [73, 204] width 24 height 24
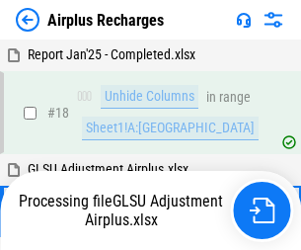
scroll to position [87, 0]
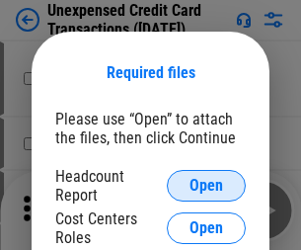
click at [206, 186] on span "Open" at bounding box center [207, 186] width 34 height 16
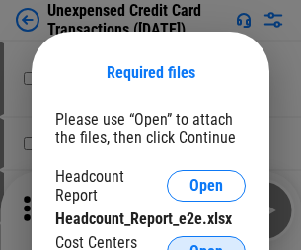
click at [206, 244] on span "Open" at bounding box center [207, 252] width 34 height 16
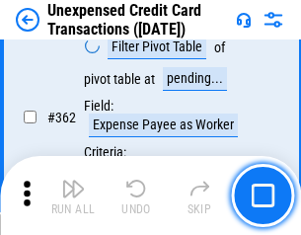
scroll to position [5078, 0]
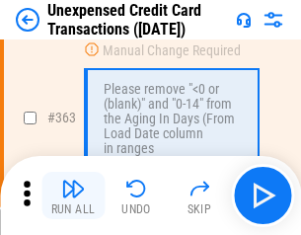
click at [73, 195] on img "button" at bounding box center [73, 189] width 24 height 24
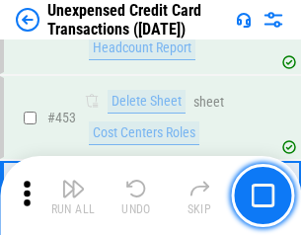
scroll to position [6735, 0]
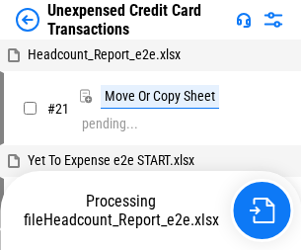
scroll to position [31, 0]
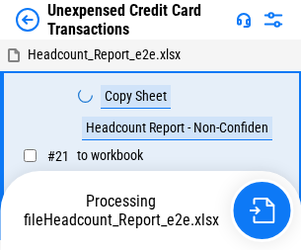
scroll to position [31, 0]
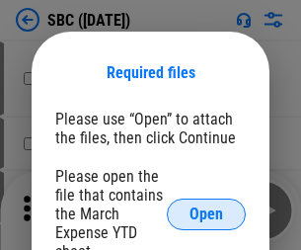
click at [206, 213] on span "Open" at bounding box center [207, 214] width 34 height 16
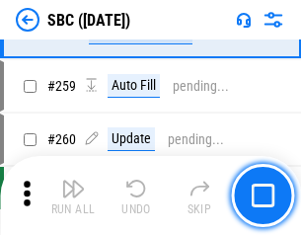
scroll to position [3859, 0]
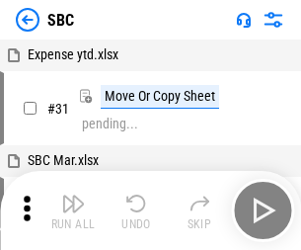
scroll to position [20, 0]
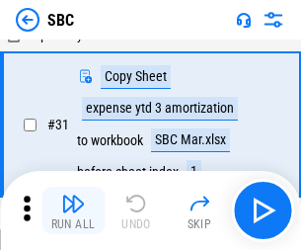
click at [73, 210] on img "button" at bounding box center [73, 204] width 24 height 24
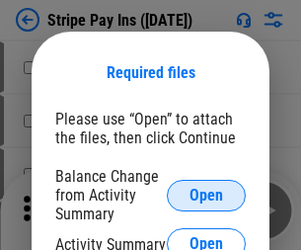
click at [206, 195] on span "Open" at bounding box center [207, 196] width 34 height 16
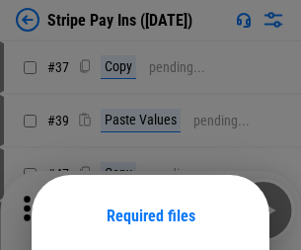
scroll to position [143, 0]
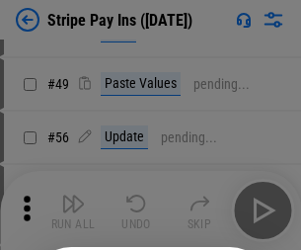
scroll to position [358, 0]
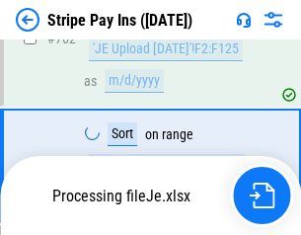
scroll to position [10398, 0]
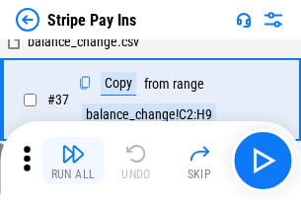
click at [73, 161] on img "button" at bounding box center [73, 154] width 24 height 24
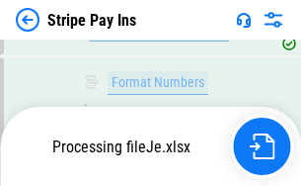
scroll to position [10354, 0]
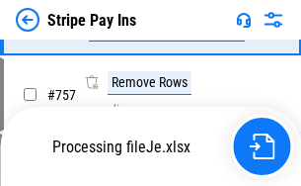
scroll to position [10354, 0]
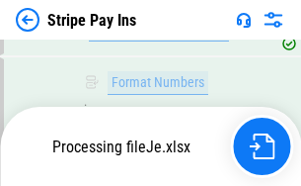
scroll to position [10354, 0]
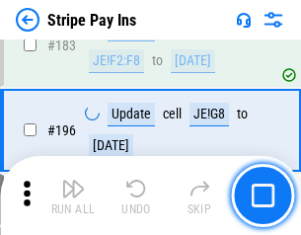
scroll to position [2673, 0]
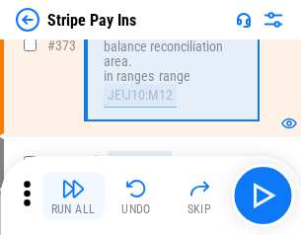
click at [73, 195] on img "button" at bounding box center [73, 189] width 24 height 24
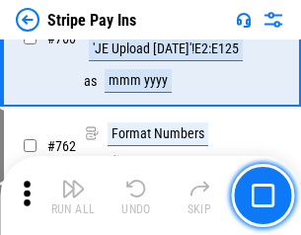
scroll to position [10330, 0]
